Goal: Task Accomplishment & Management: Use online tool/utility

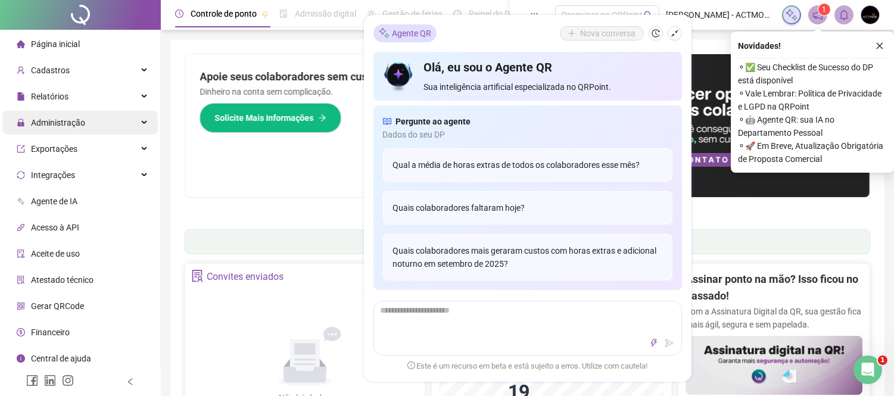
click at [79, 120] on span "Administração" at bounding box center [58, 123] width 54 height 10
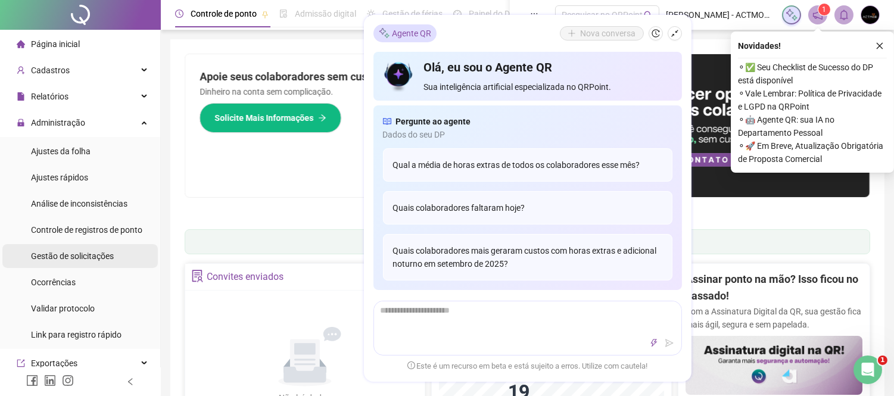
click at [102, 261] on div "Gestão de solicitações" at bounding box center [72, 256] width 83 height 24
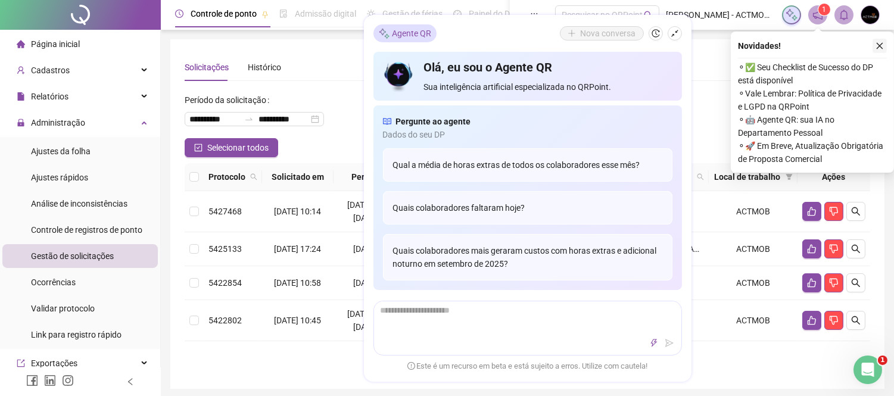
click at [881, 45] on icon "close" at bounding box center [879, 46] width 8 height 8
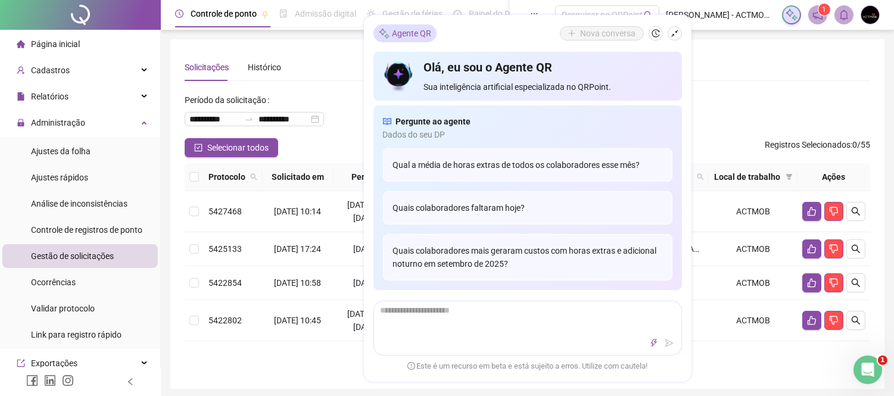
click at [740, 55] on div "Solicitações Histórico" at bounding box center [527, 67] width 685 height 27
click at [676, 32] on icon "shrink" at bounding box center [675, 33] width 8 height 8
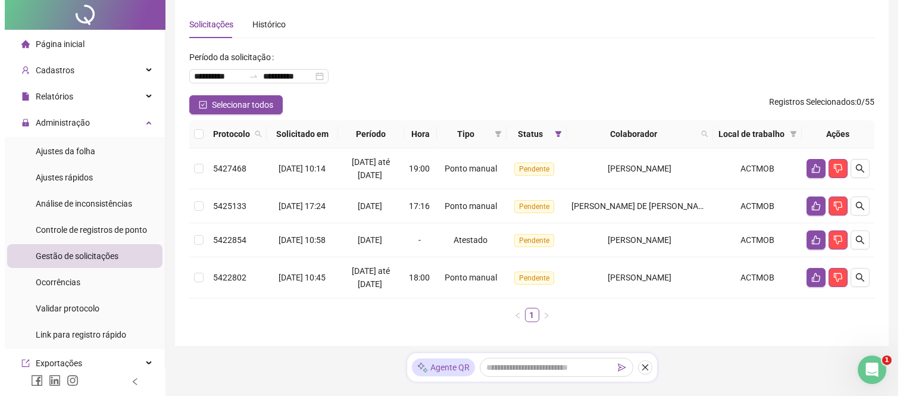
scroll to position [66, 0]
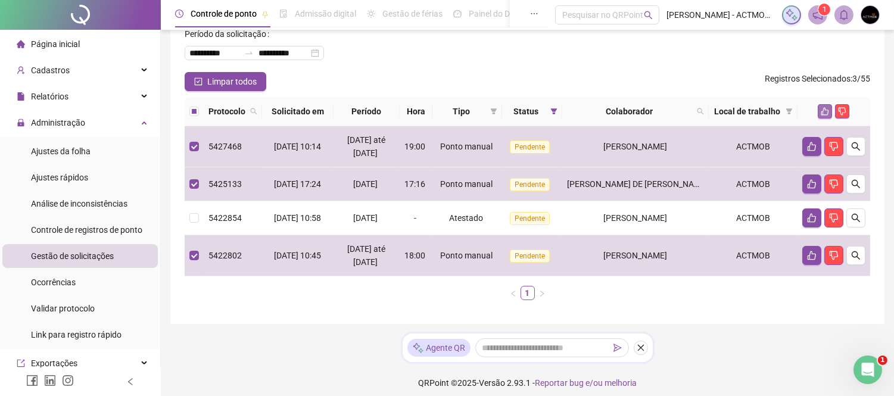
click at [821, 116] on icon "like" at bounding box center [825, 111] width 8 height 8
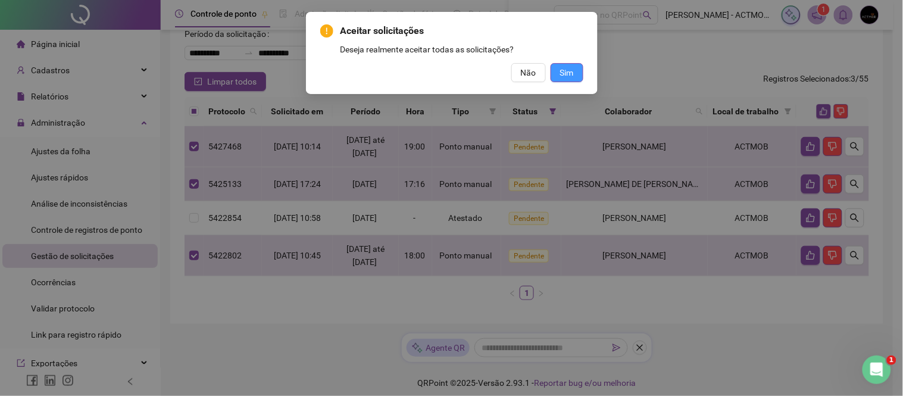
click at [566, 77] on span "Sim" at bounding box center [567, 72] width 14 height 13
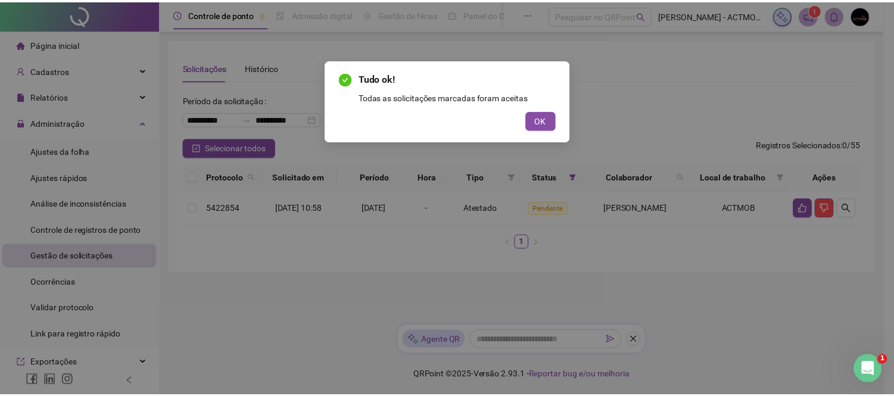
scroll to position [0, 0]
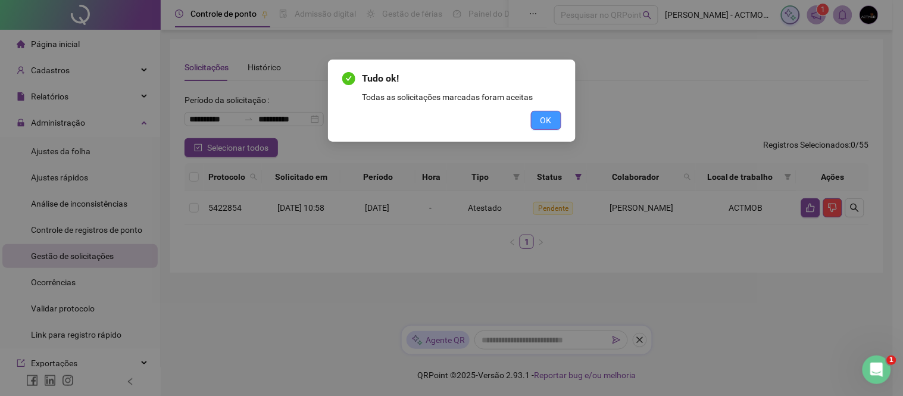
click at [544, 120] on span "OK" at bounding box center [546, 120] width 11 height 13
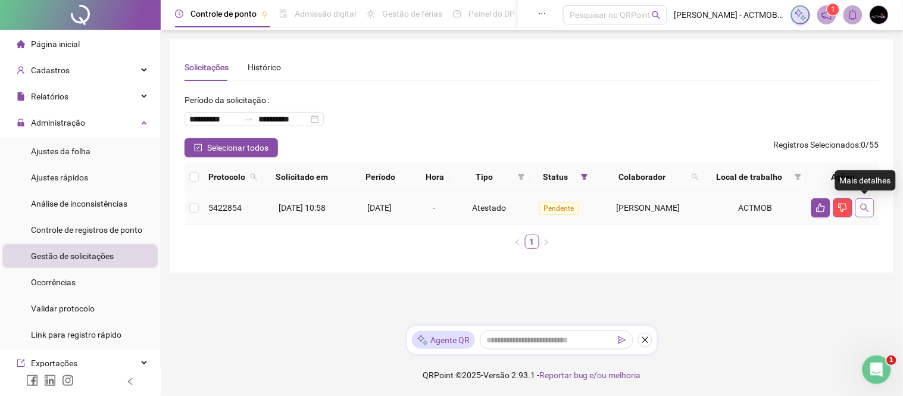
click at [859, 207] on button "button" at bounding box center [865, 207] width 19 height 19
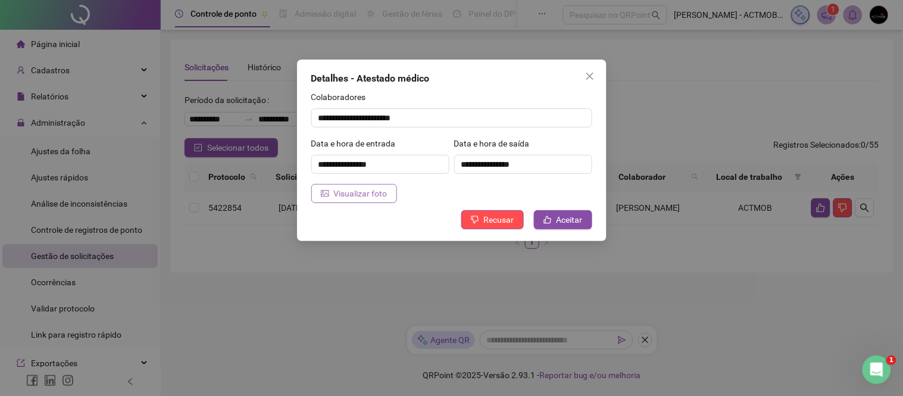
click at [356, 194] on span "Visualizar foto" at bounding box center [361, 193] width 54 height 13
click at [573, 216] on span "Aceitar" at bounding box center [570, 219] width 26 height 13
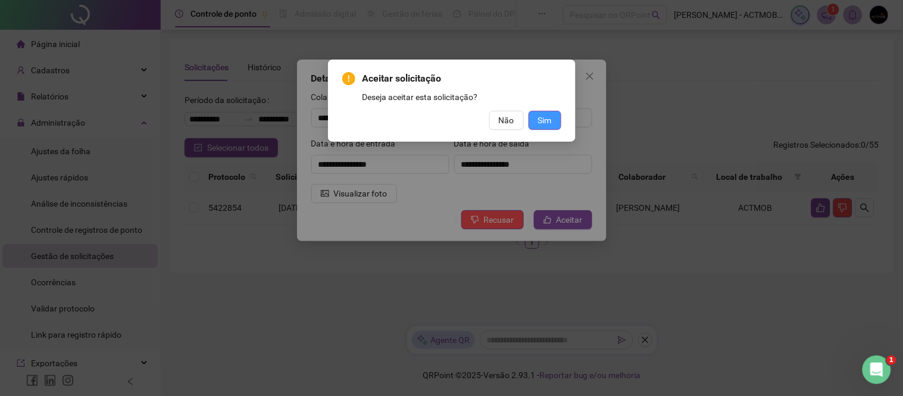
click at [553, 118] on button "Sim" at bounding box center [545, 120] width 33 height 19
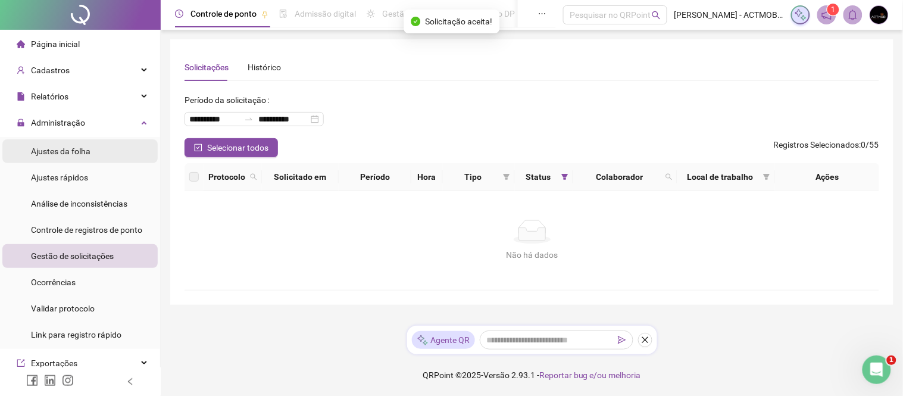
click at [73, 151] on span "Ajustes da folha" at bounding box center [61, 151] width 60 height 10
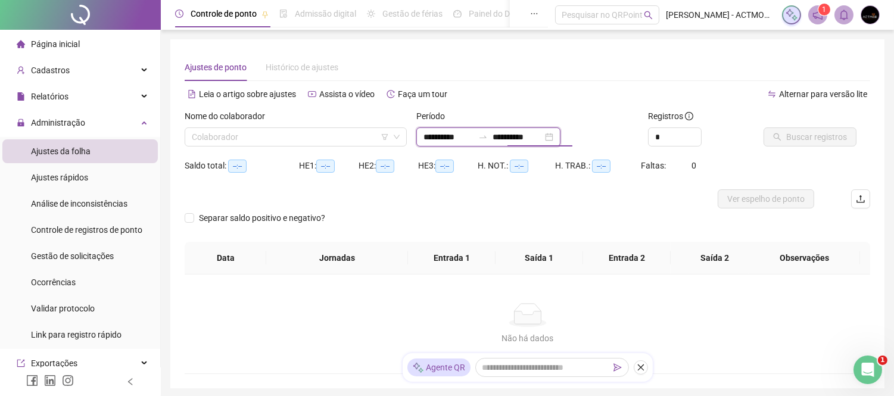
click at [538, 138] on input "**********" at bounding box center [517, 136] width 50 height 13
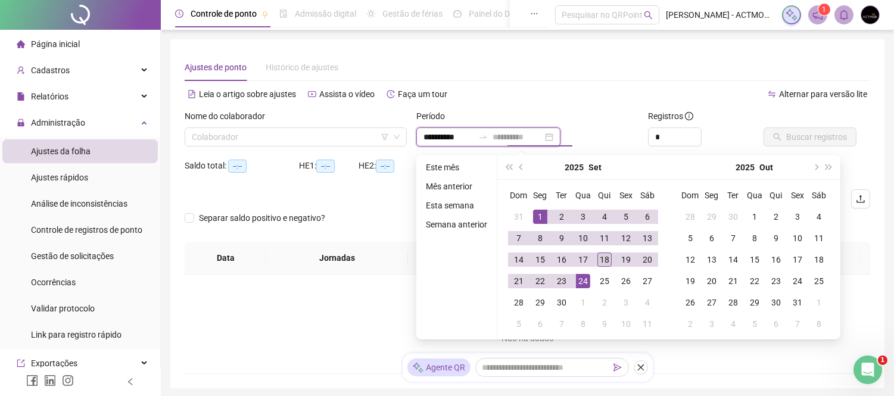
type input "**********"
drag, startPoint x: 606, startPoint y: 258, endPoint x: 347, endPoint y: 151, distance: 279.6
click at [606, 257] on div "18" at bounding box center [604, 259] width 14 height 14
type input "**********"
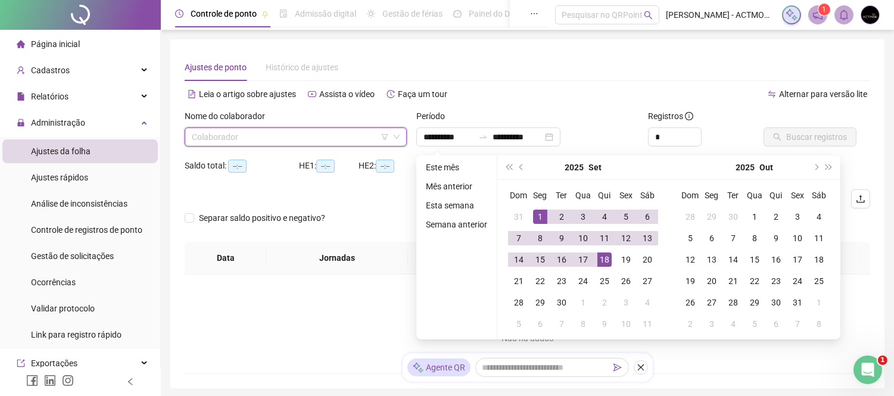
click at [304, 133] on input "search" at bounding box center [290, 137] width 197 height 18
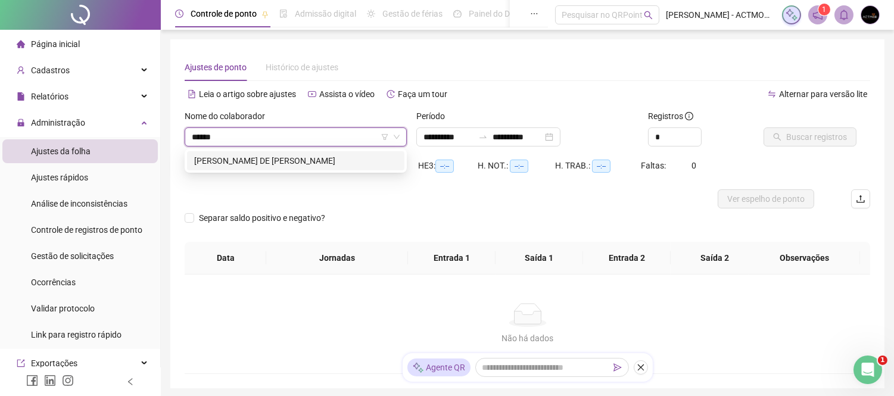
type input "*******"
click at [311, 154] on div "[PERSON_NAME] DE [PERSON_NAME]" at bounding box center [295, 160] width 203 height 13
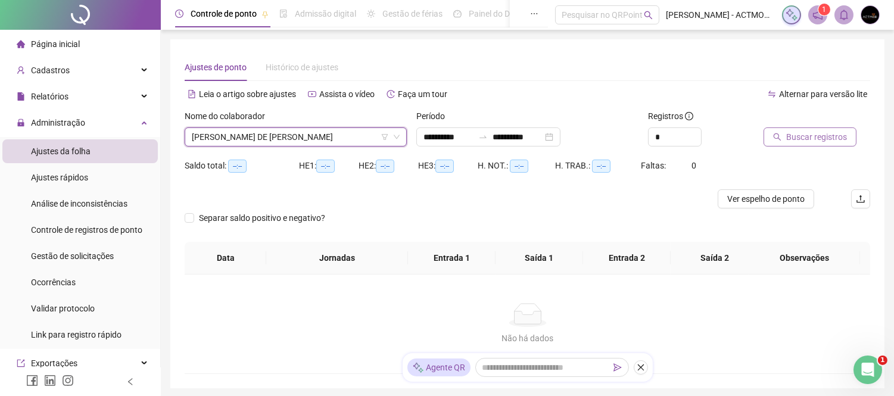
click at [820, 138] on span "Buscar registros" at bounding box center [816, 136] width 61 height 13
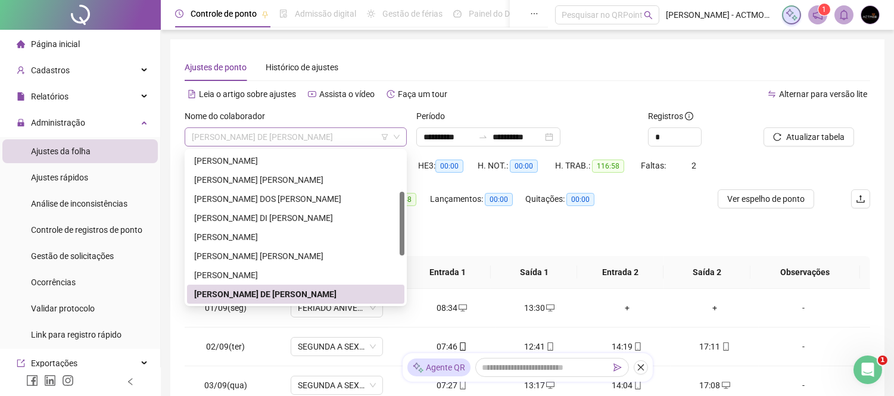
click at [240, 137] on span "[PERSON_NAME] DE [PERSON_NAME]" at bounding box center [296, 137] width 208 height 18
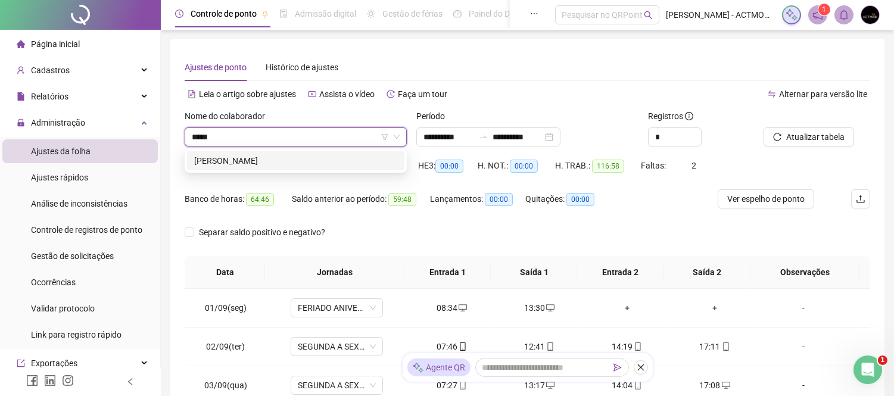
type input "******"
click at [239, 164] on div "[PERSON_NAME]" at bounding box center [295, 160] width 203 height 13
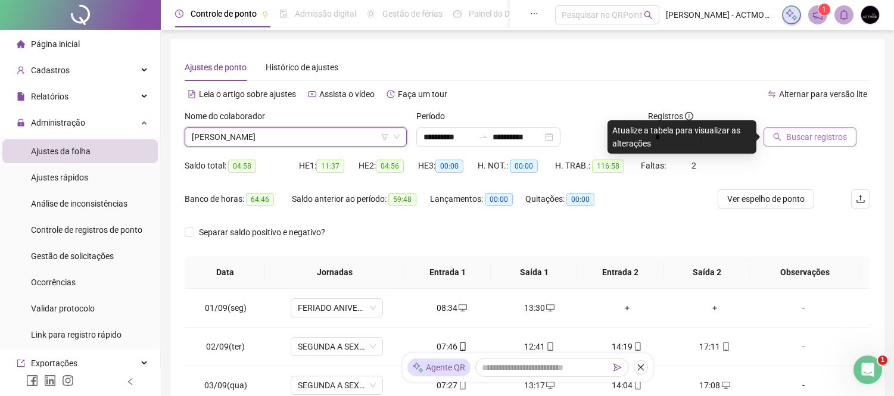
click at [816, 135] on span "Buscar registros" at bounding box center [816, 136] width 61 height 13
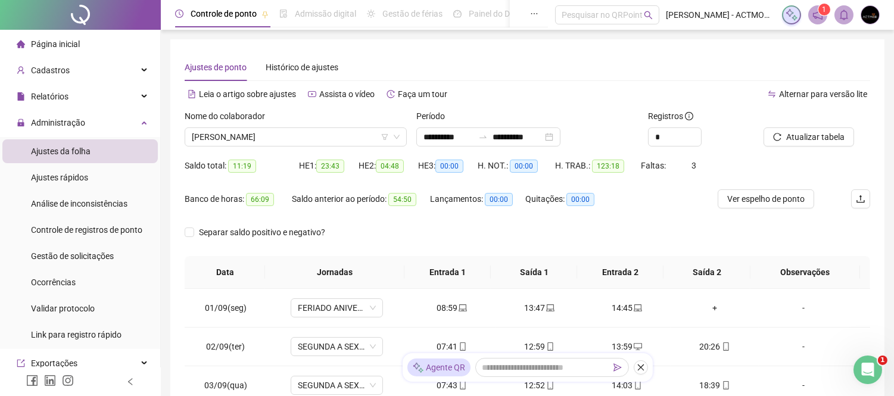
click at [79, 157] on div "Ajustes da folha" at bounding box center [61, 151] width 60 height 24
click at [75, 151] on span "Ajustes da folha" at bounding box center [61, 151] width 60 height 10
click at [69, 40] on span "Página inicial" at bounding box center [55, 44] width 49 height 10
